Goal: Navigation & Orientation: Go to known website

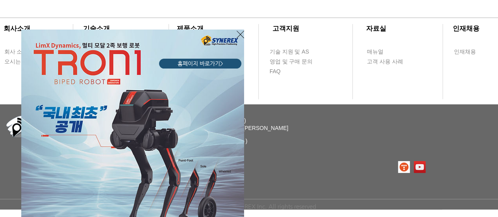
click at [240, 34] on icon "사이트로 돌아가기" at bounding box center [239, 34] width 7 height 7
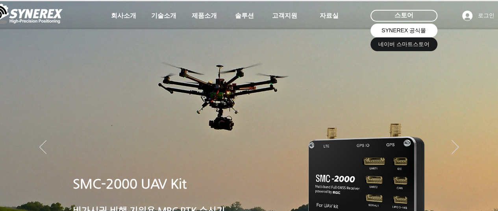
click at [398, 31] on span "SYNEREX 공식몰" at bounding box center [403, 31] width 44 height 8
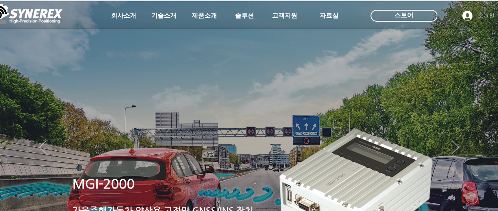
click at [483, 14] on span "로그인" at bounding box center [486, 16] width 22 height 8
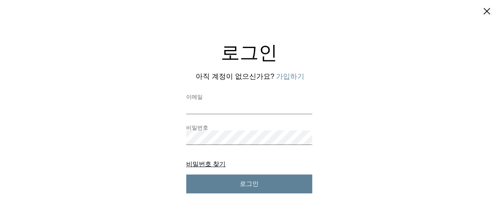
click at [487, 11] on button "닫기" at bounding box center [486, 11] width 10 height 11
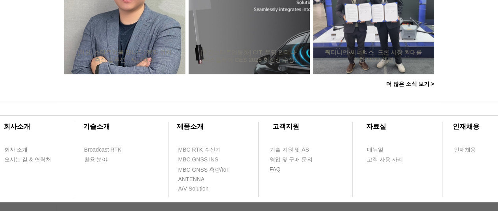
scroll to position [865, 0]
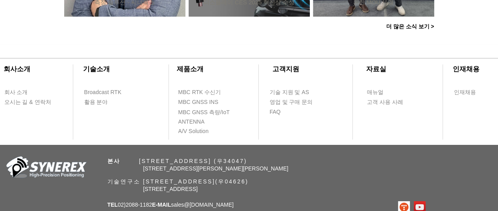
drag, startPoint x: 266, startPoint y: 167, endPoint x: 311, endPoint y: 171, distance: 45.0
click at [311, 171] on p "[STREET_ADDRESS][PERSON_NAME][PERSON_NAME]" at bounding box center [251, 169] width 216 height 8
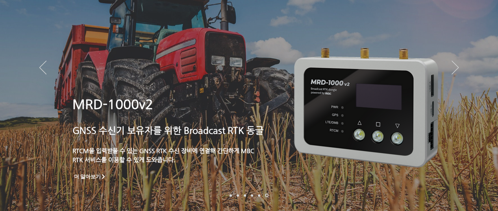
scroll to position [0, 0]
